Goal: Information Seeking & Learning: Learn about a topic

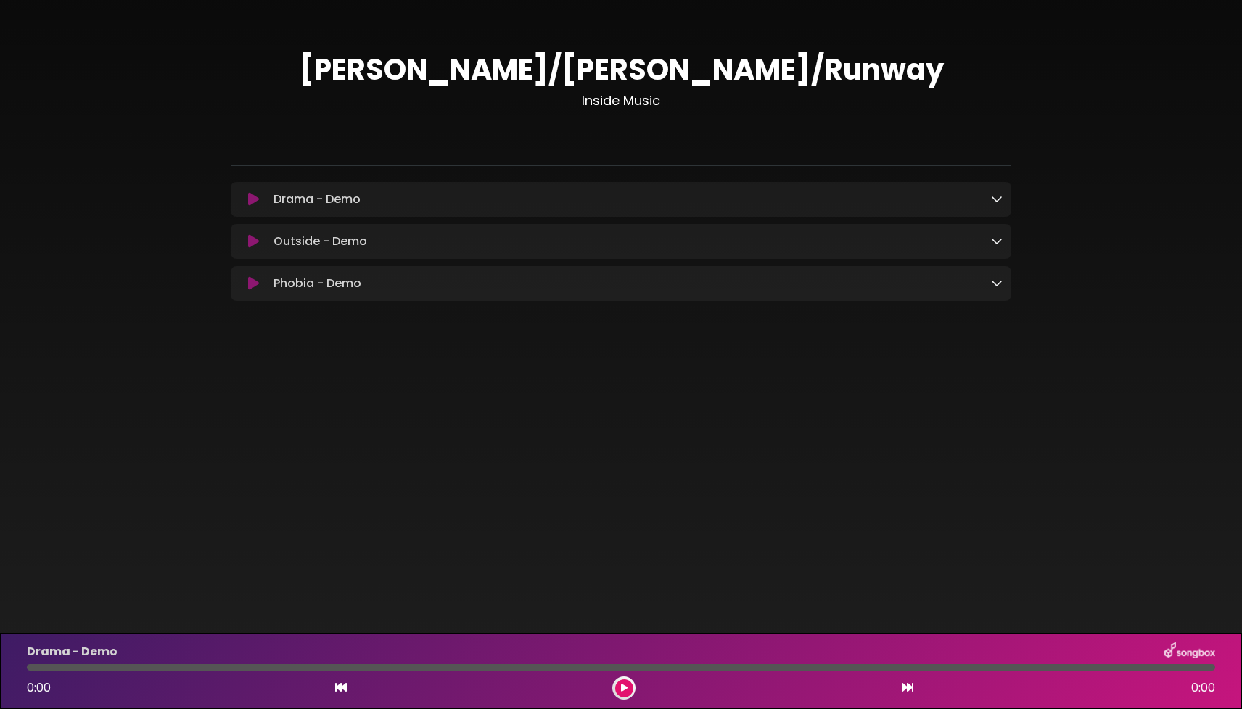
click at [999, 286] on icon at bounding box center [997, 283] width 12 height 12
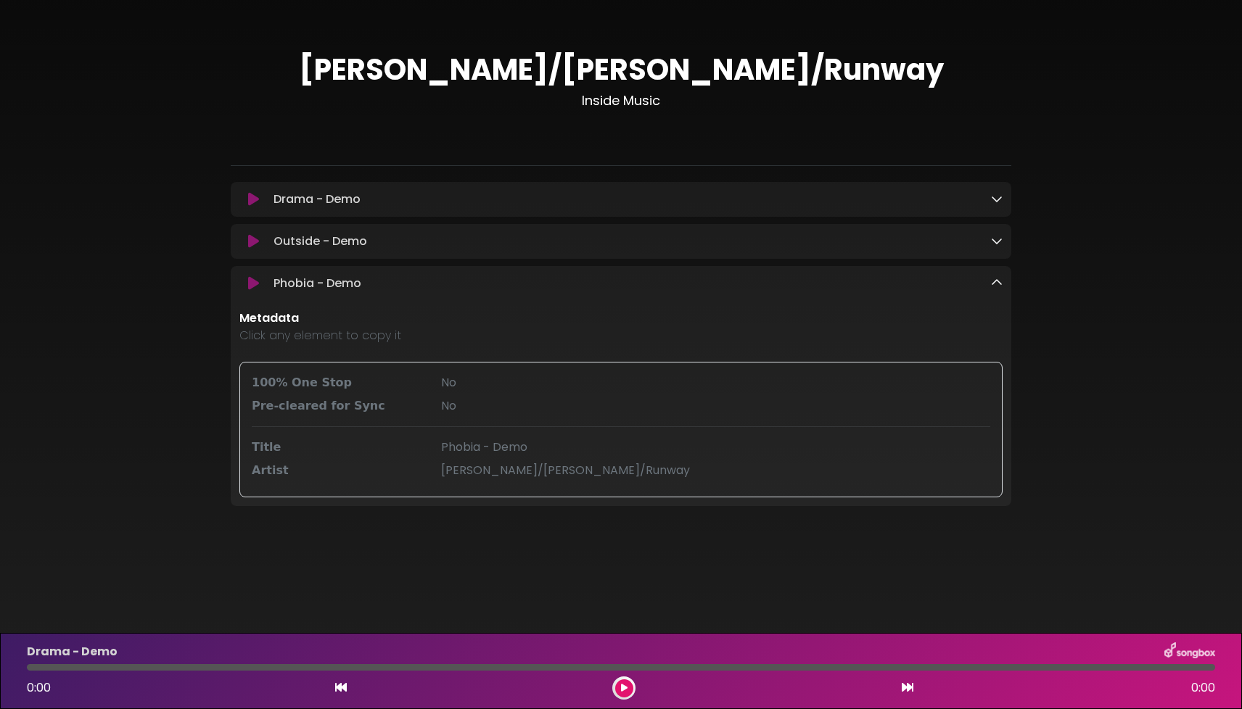
click at [999, 286] on icon at bounding box center [997, 283] width 12 height 12
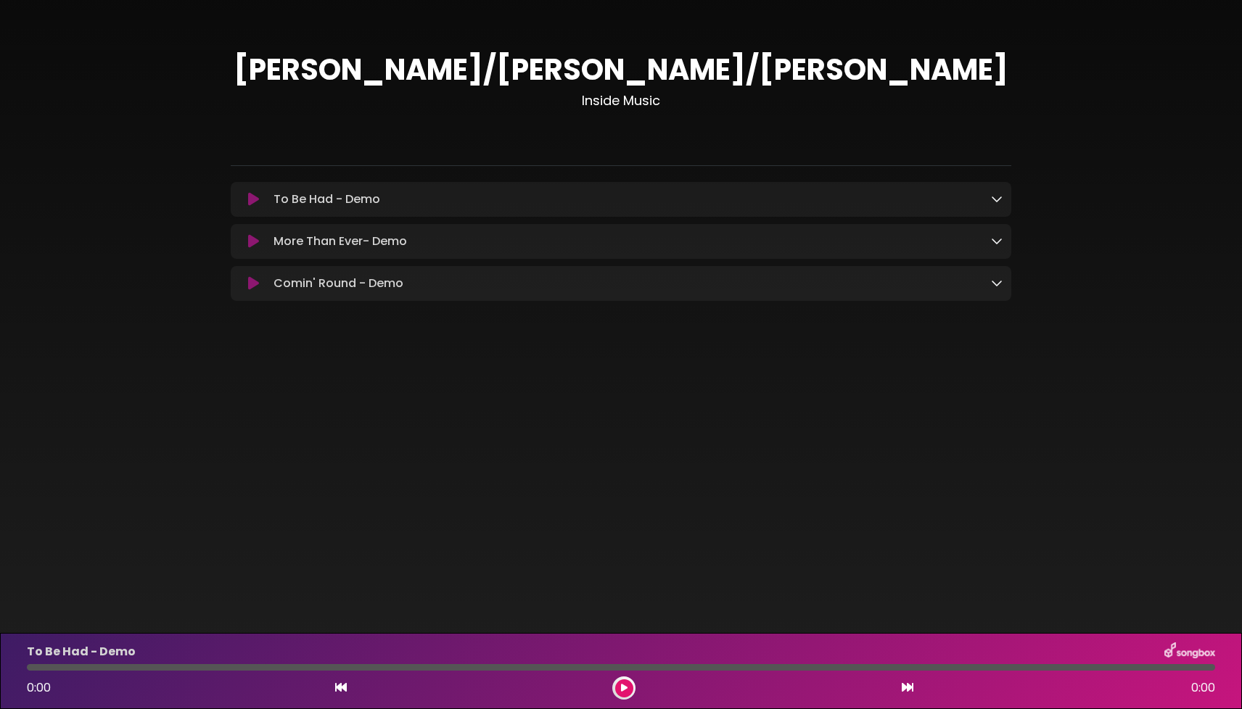
click at [999, 284] on icon at bounding box center [997, 283] width 12 height 12
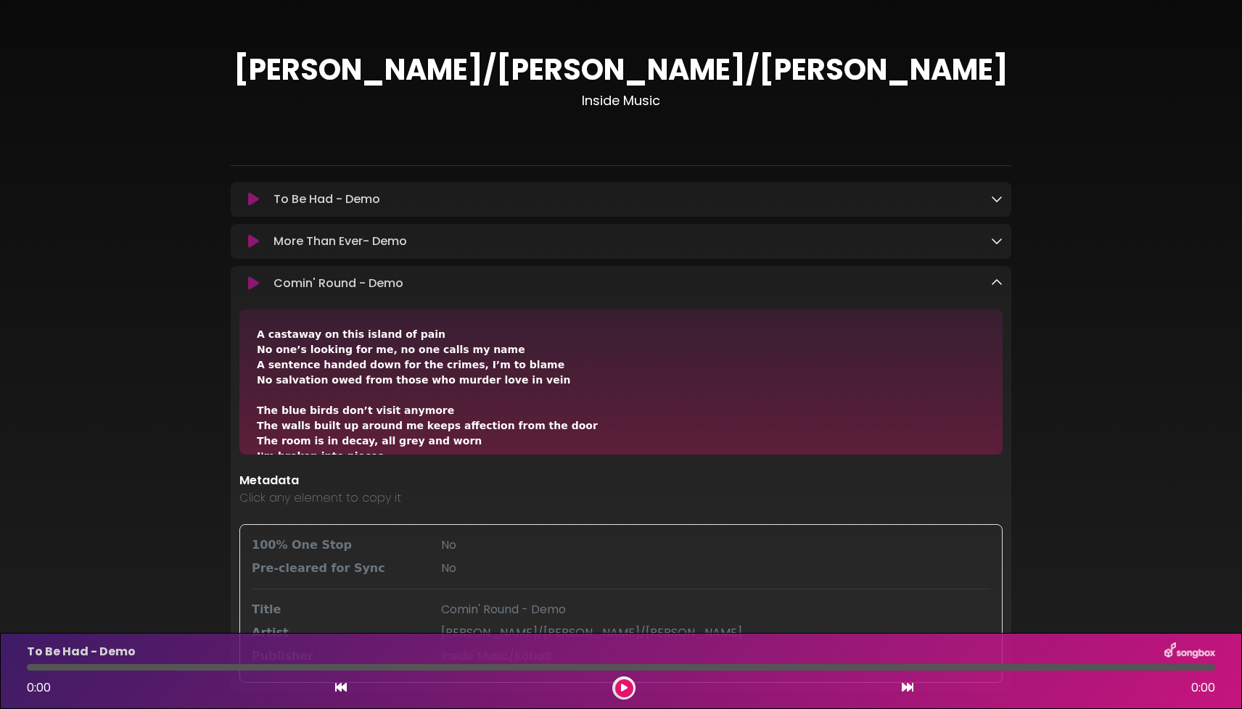
click at [999, 284] on icon at bounding box center [997, 283] width 12 height 12
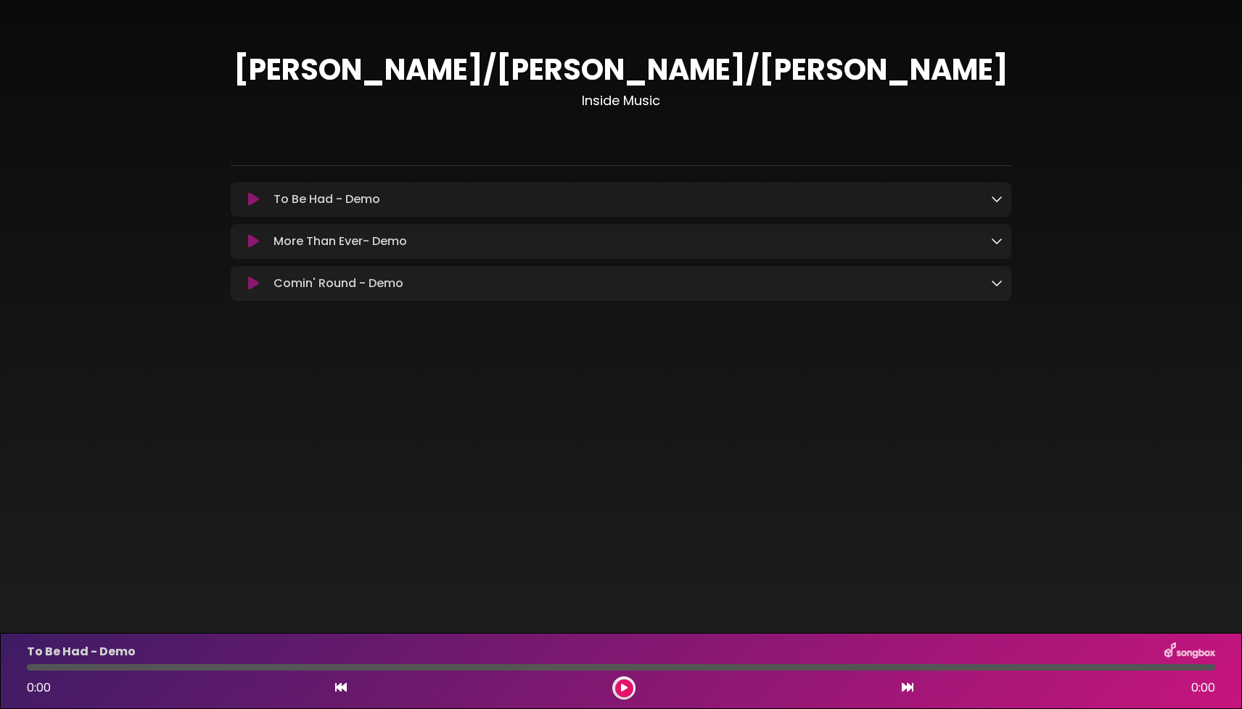
click at [994, 240] on icon at bounding box center [997, 241] width 12 height 12
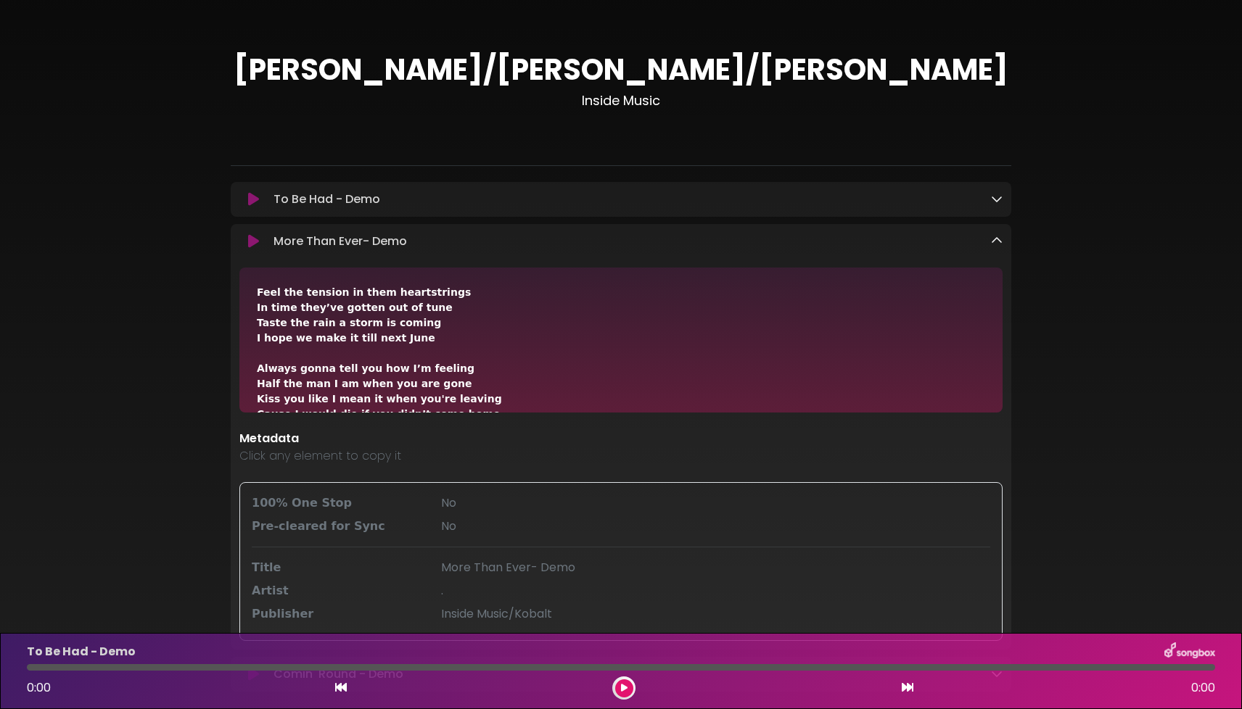
click at [994, 240] on icon at bounding box center [997, 241] width 12 height 12
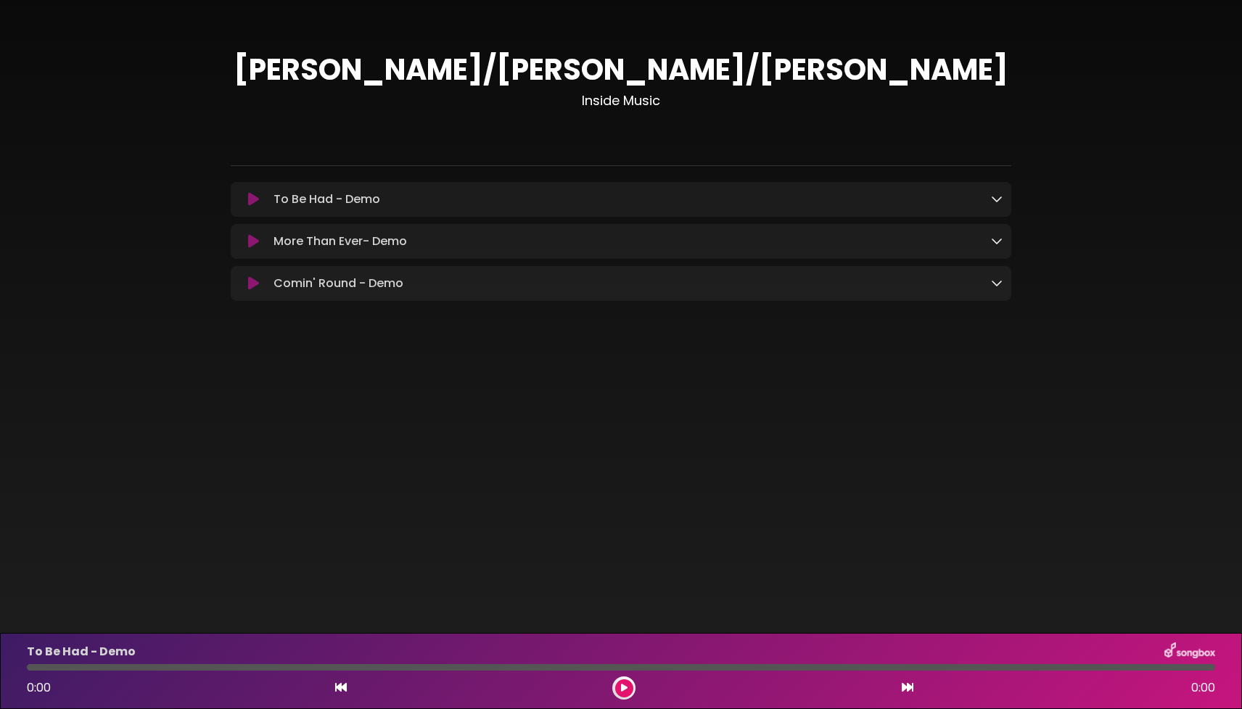
click at [991, 200] on icon at bounding box center [997, 199] width 12 height 12
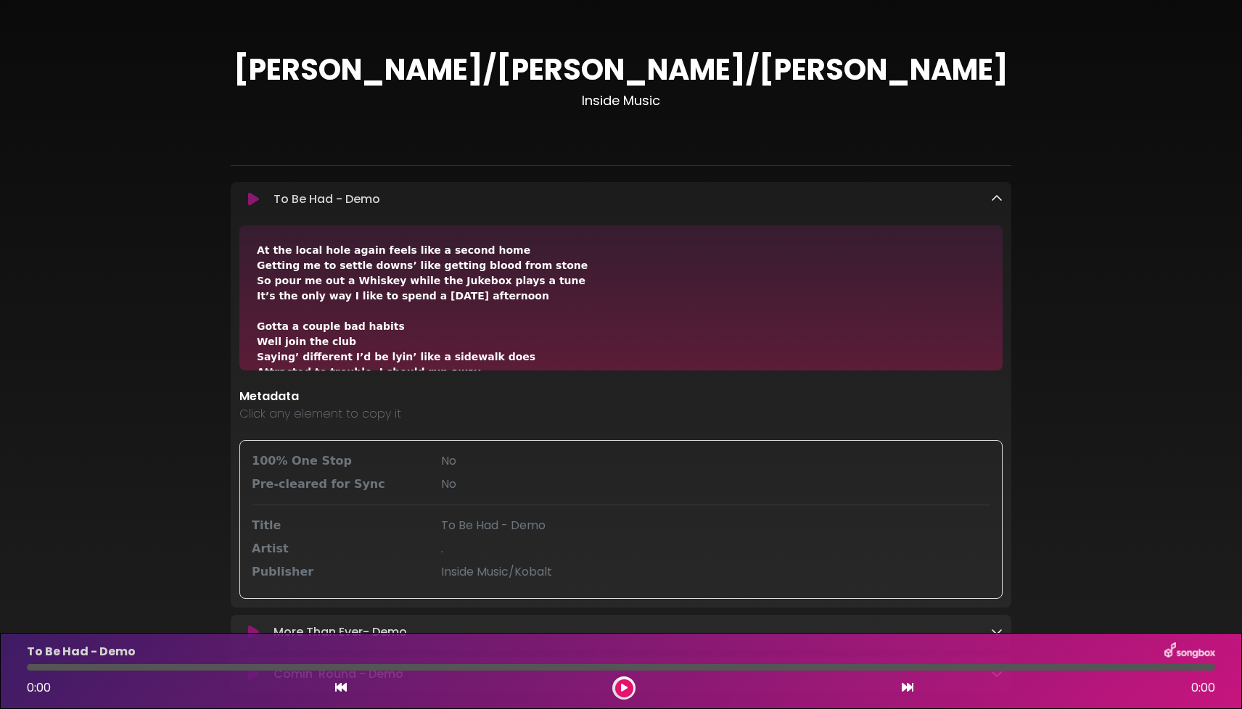
click at [991, 200] on icon at bounding box center [997, 199] width 12 height 12
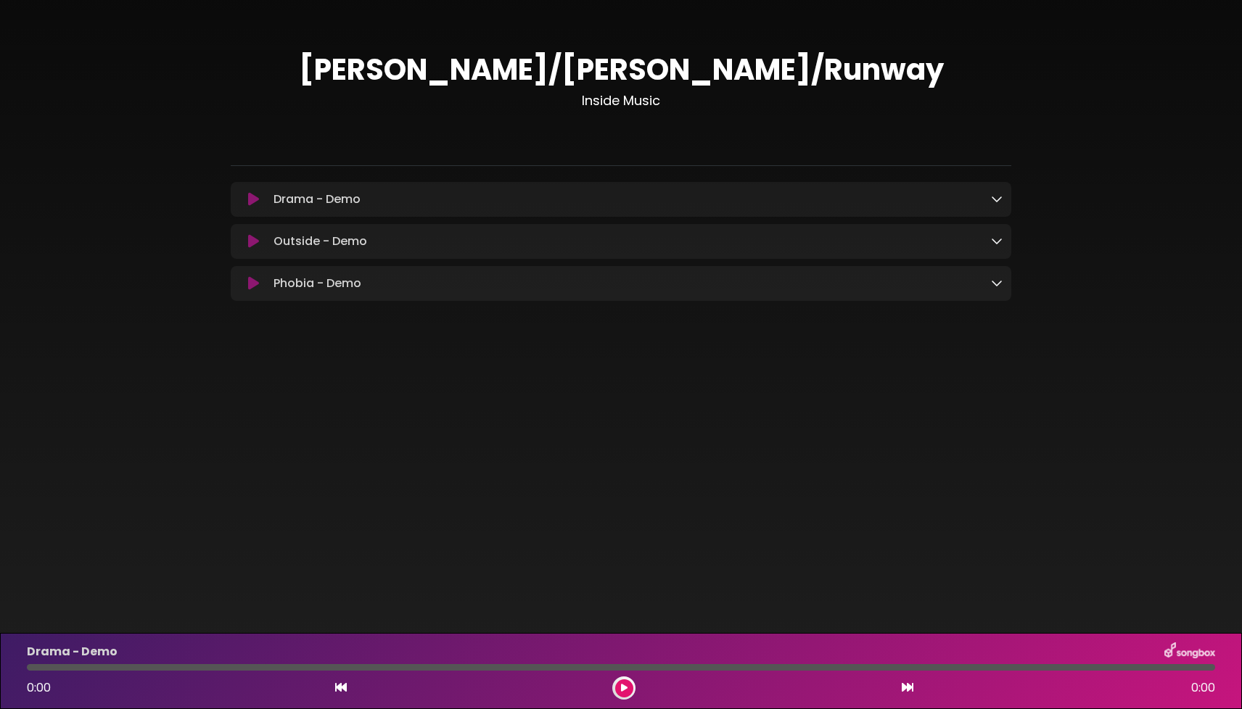
click at [999, 289] on icon at bounding box center [997, 283] width 12 height 12
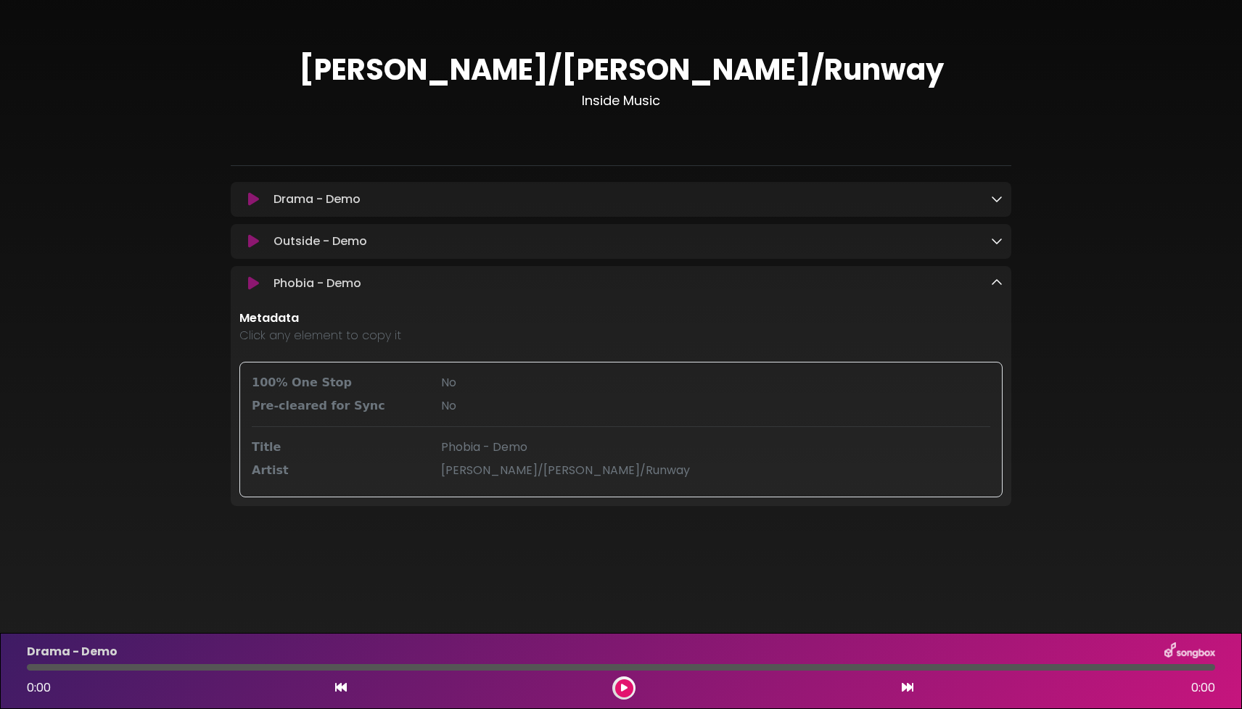
click at [999, 289] on icon at bounding box center [997, 283] width 12 height 12
